Goal: Learn about a topic: Learn about a topic

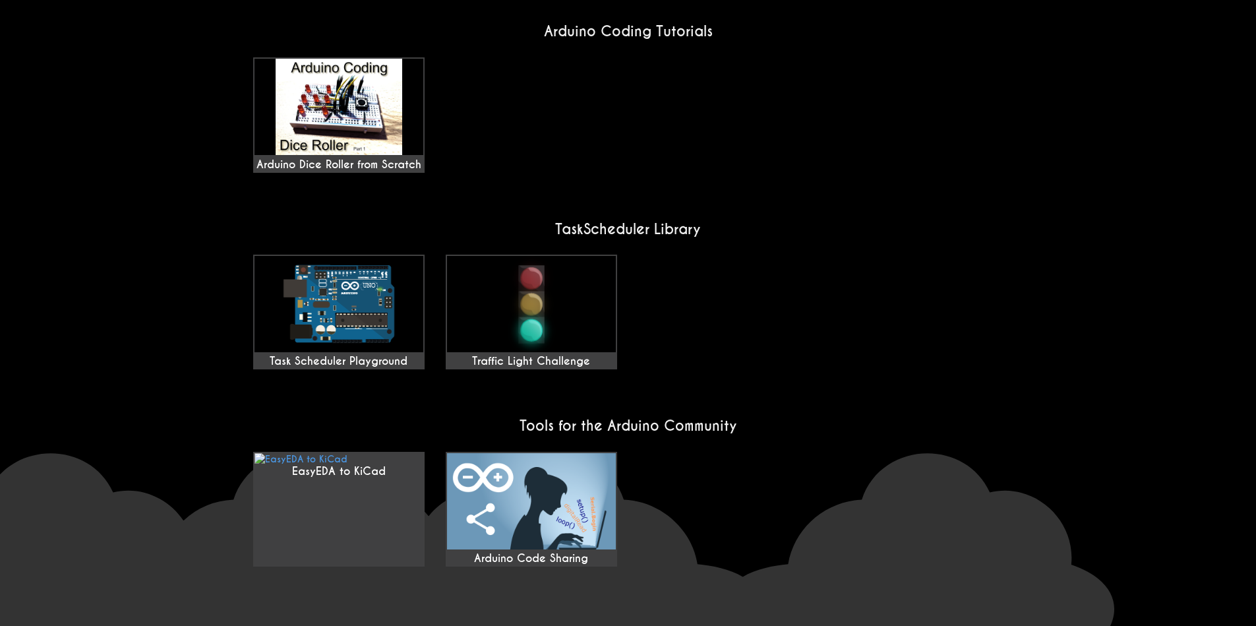
scroll to position [949, 0]
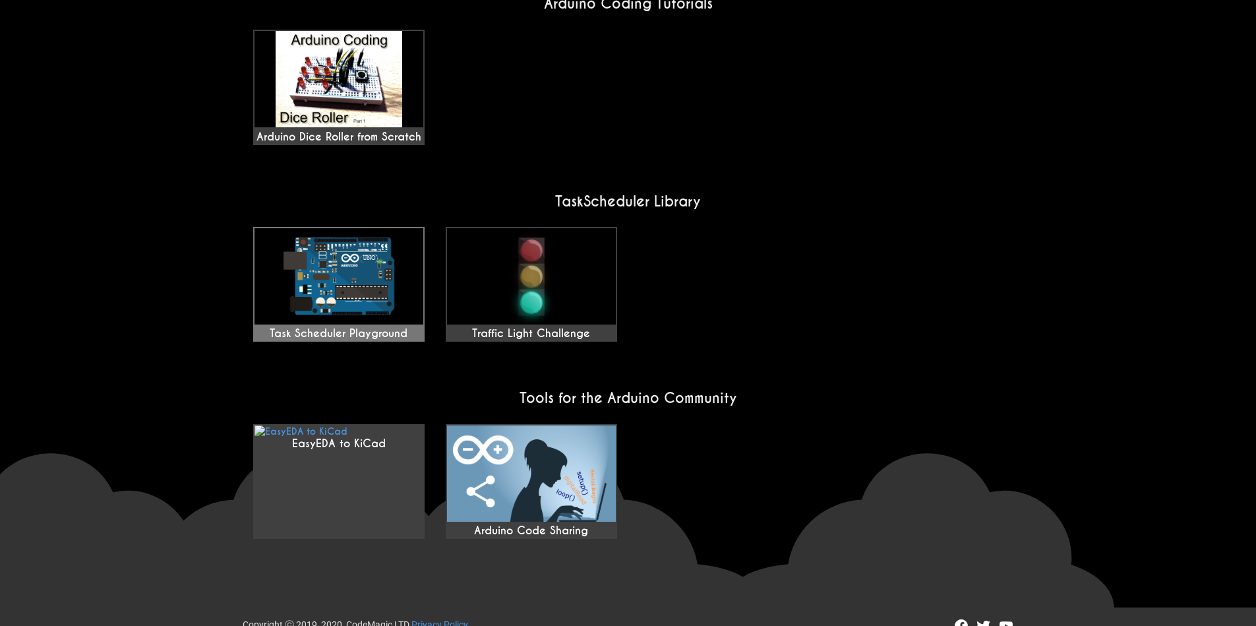
click at [363, 246] on img at bounding box center [339, 276] width 169 height 96
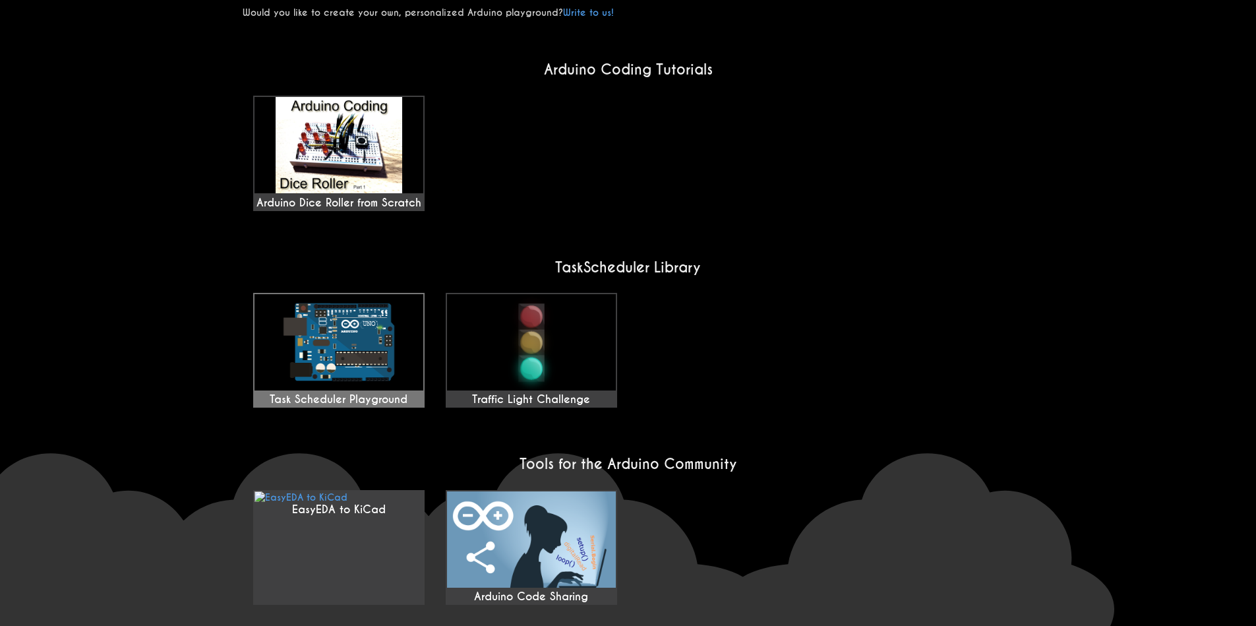
click at [350, 294] on img at bounding box center [339, 342] width 169 height 96
